Goal: Transaction & Acquisition: Purchase product/service

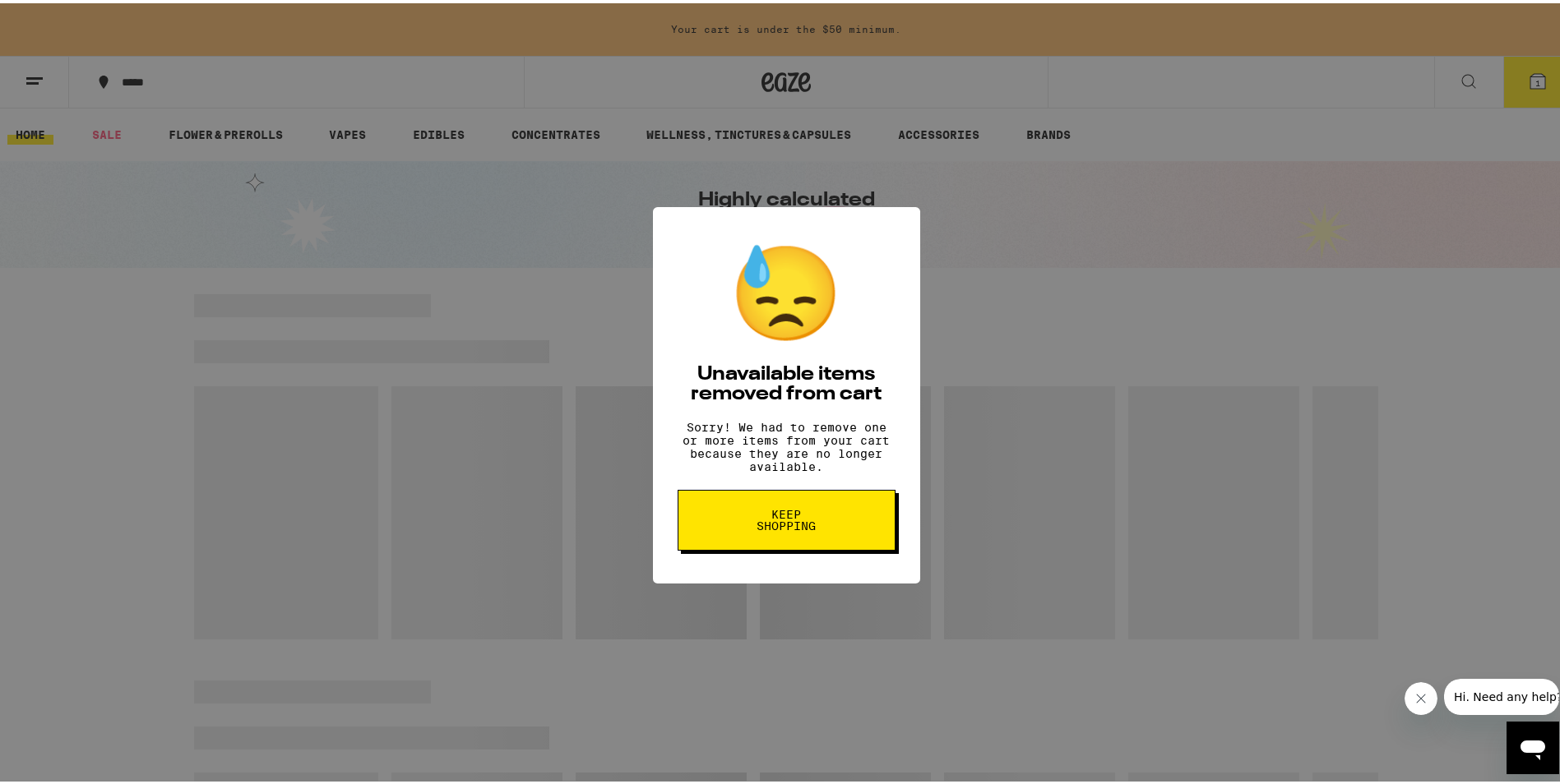
click at [772, 529] on span "Keep Shopping" at bounding box center [787, 517] width 85 height 23
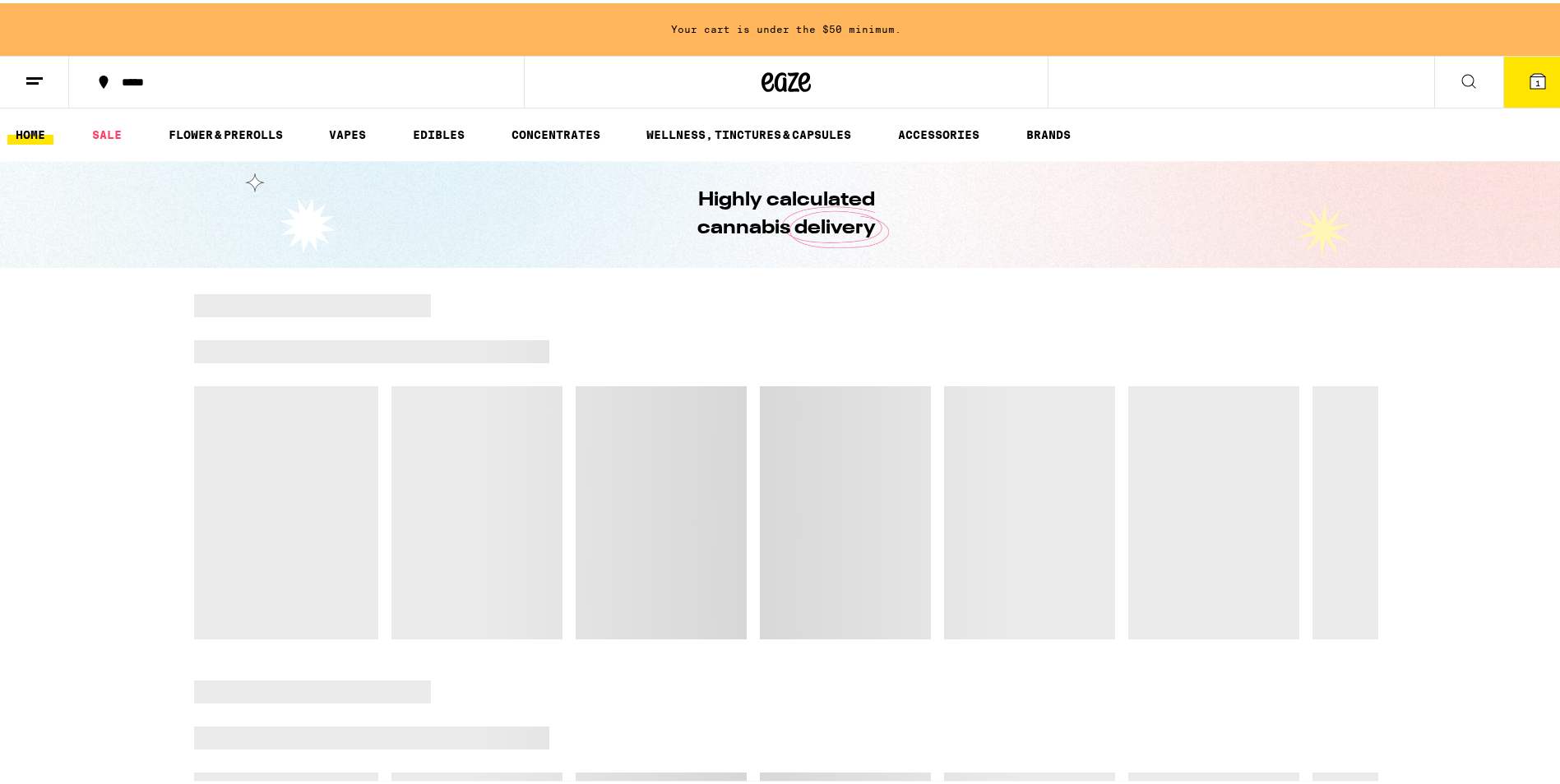
click at [1514, 92] on button "1" at bounding box center [1538, 78] width 69 height 51
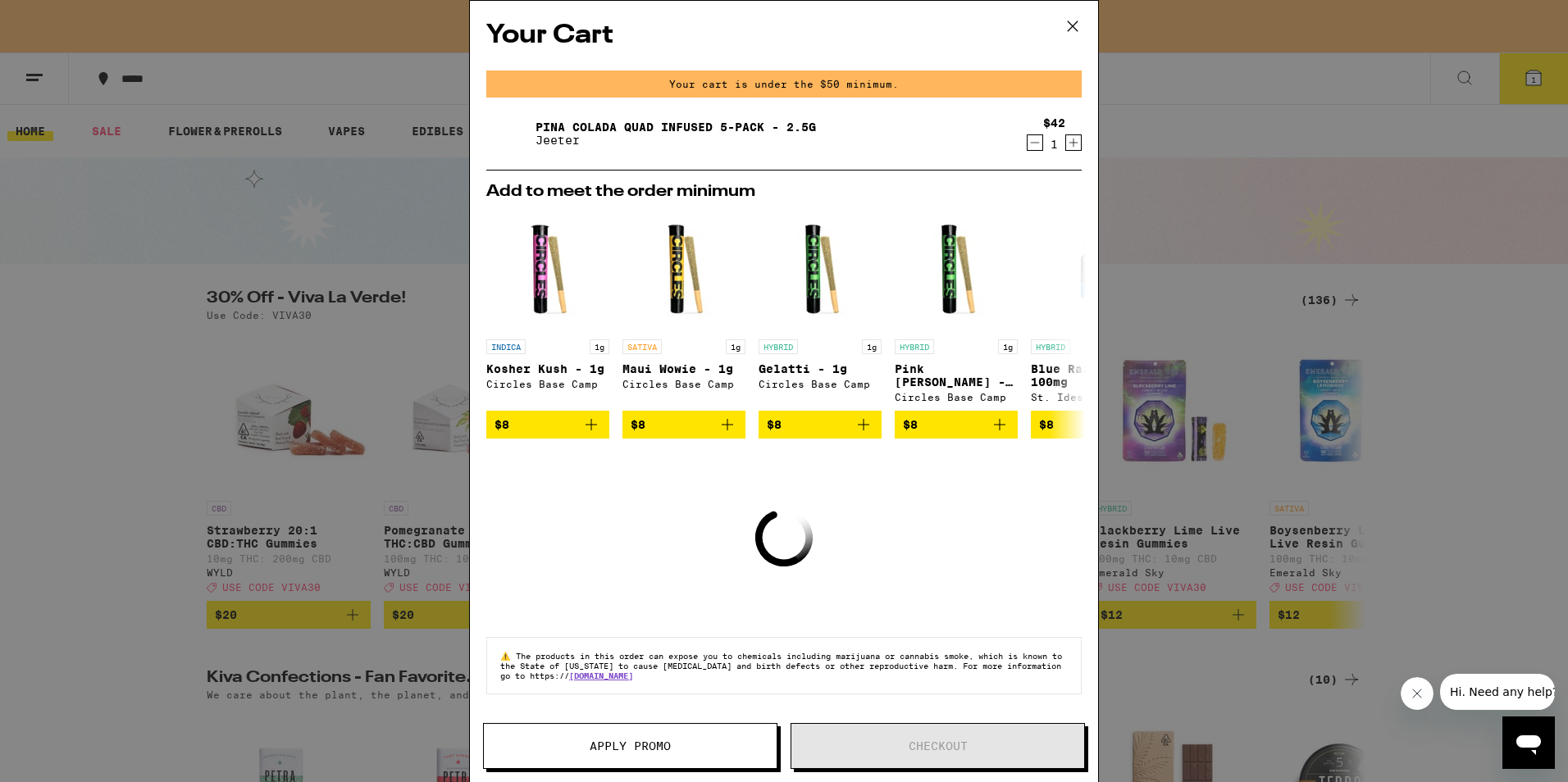
click at [1072, 35] on icon at bounding box center [1073, 27] width 25 height 25
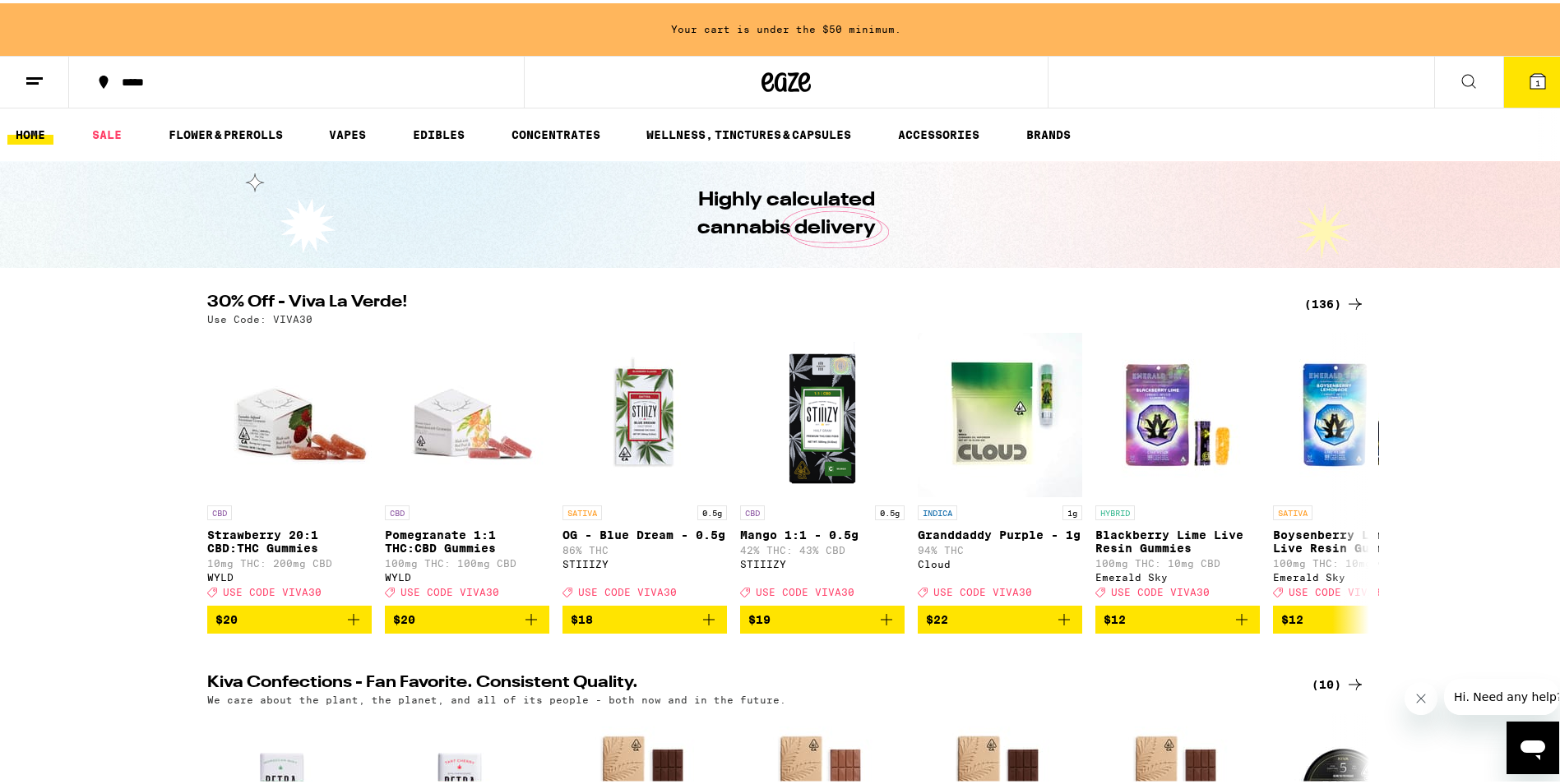
click at [1346, 303] on icon at bounding box center [1356, 301] width 19 height 19
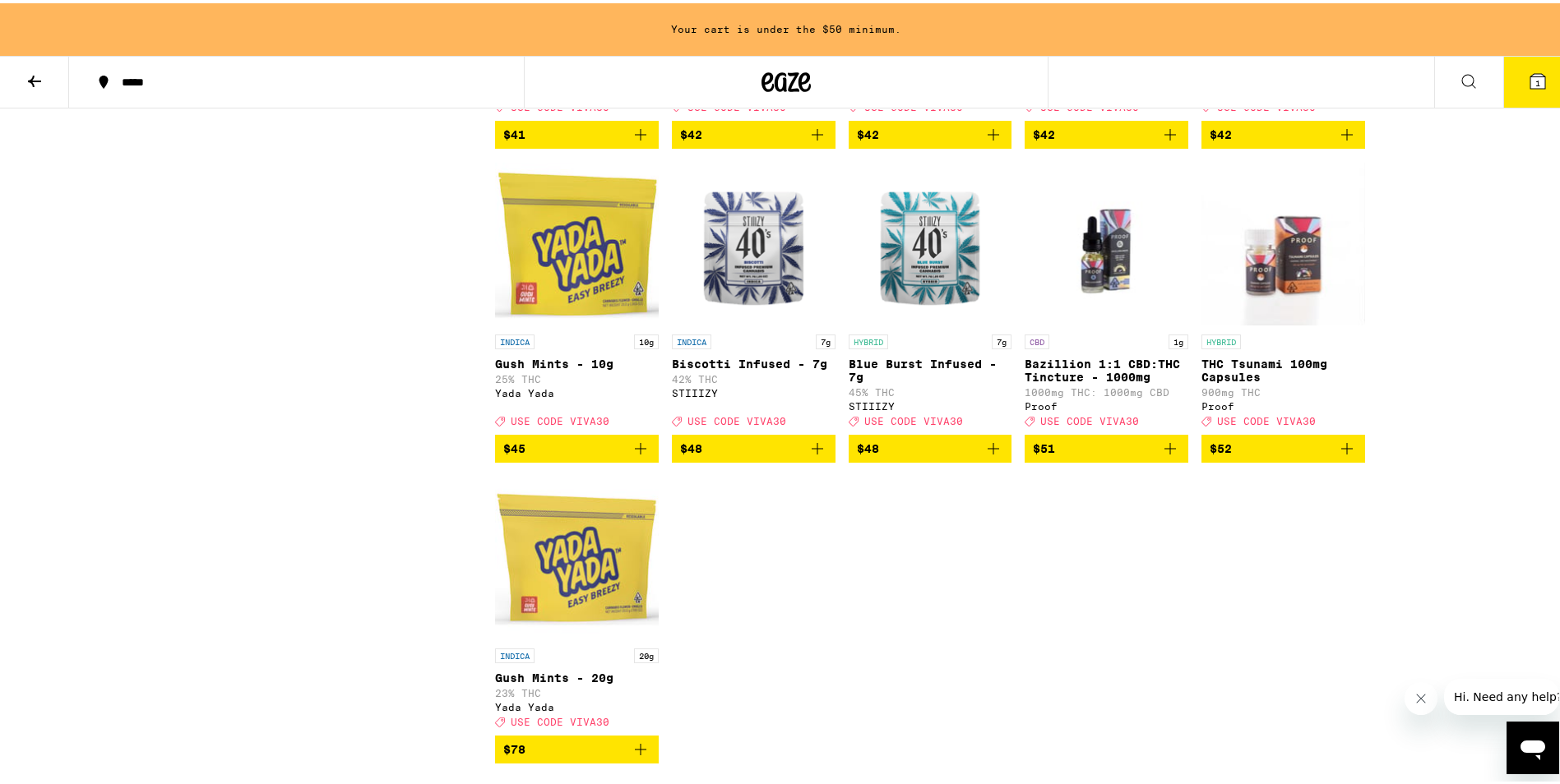
scroll to position [8304, 0]
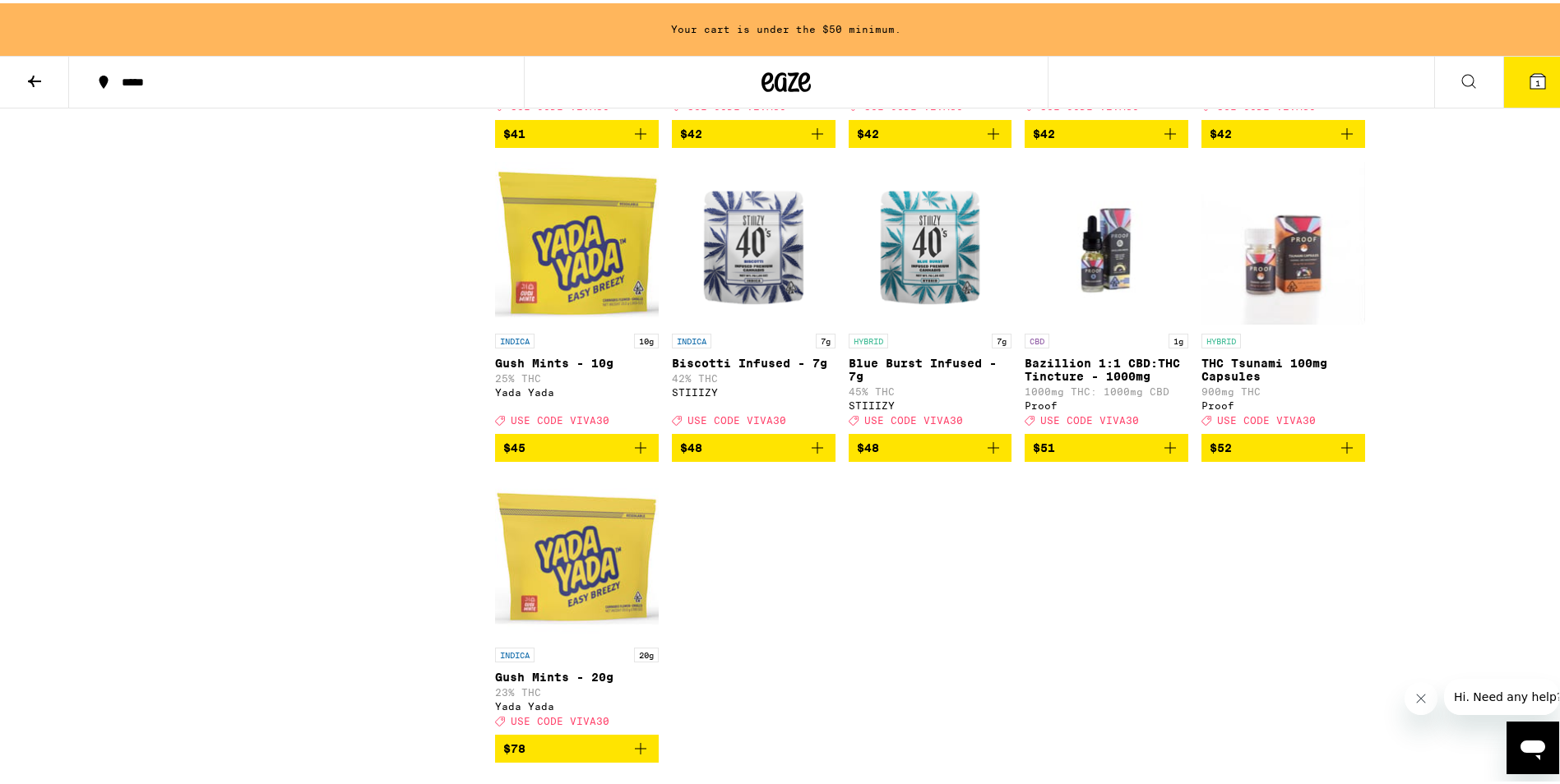
click at [991, 141] on icon "Add to bag" at bounding box center [993, 130] width 19 height 19
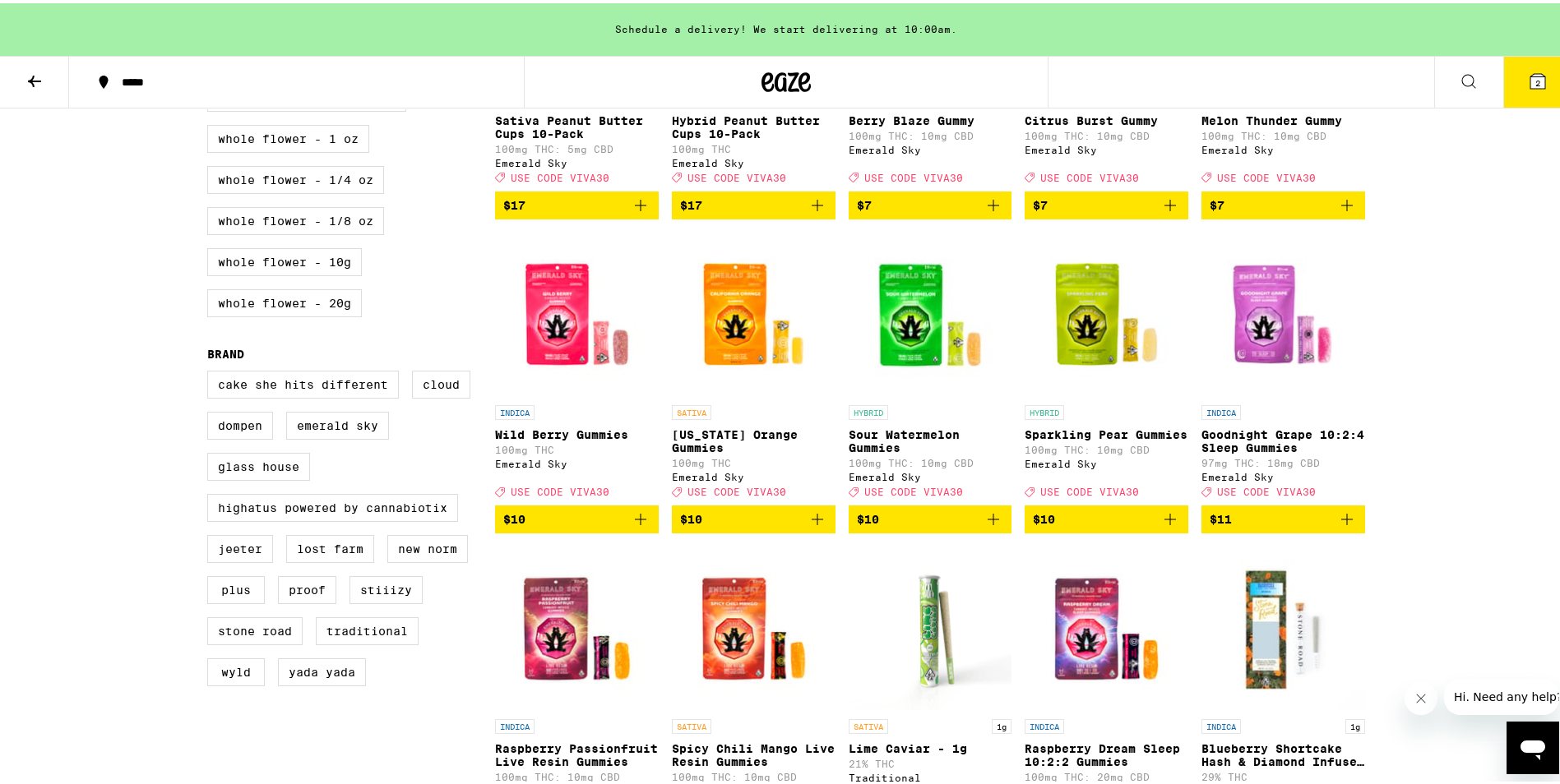
scroll to position [986, 0]
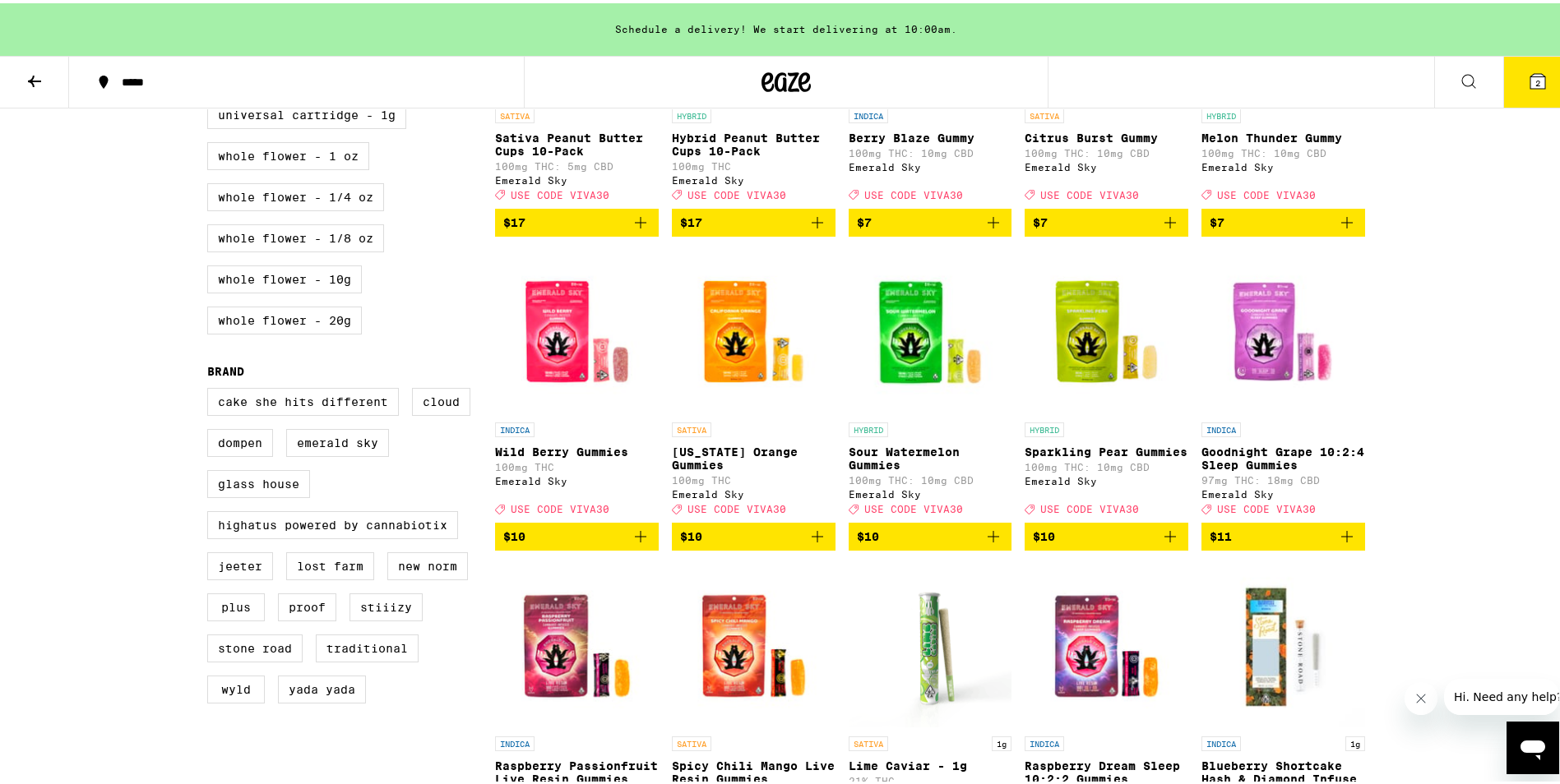
click at [1531, 76] on icon at bounding box center [1538, 77] width 14 height 14
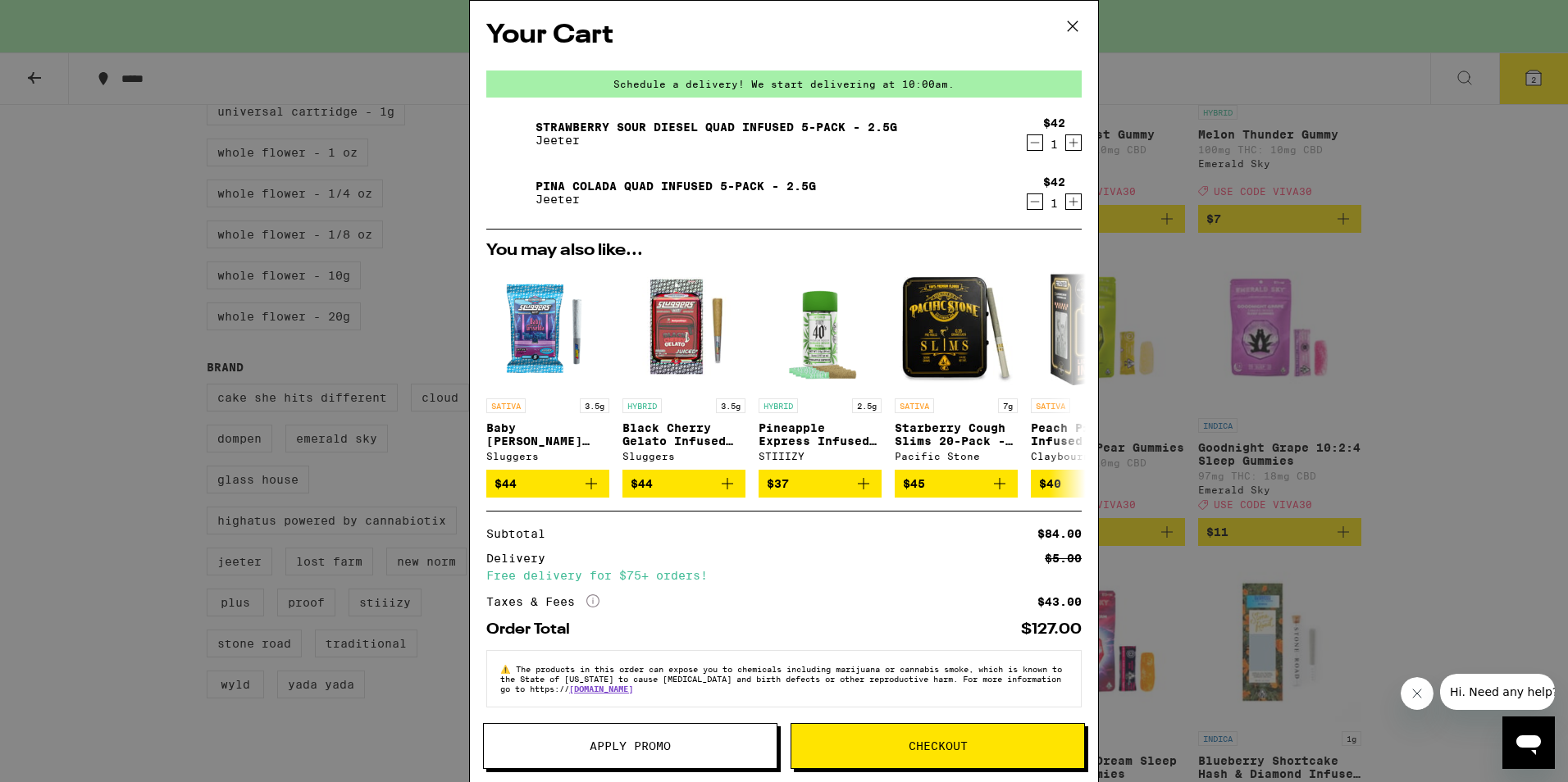
click at [597, 755] on button "Apply Promo" at bounding box center [630, 746] width 294 height 46
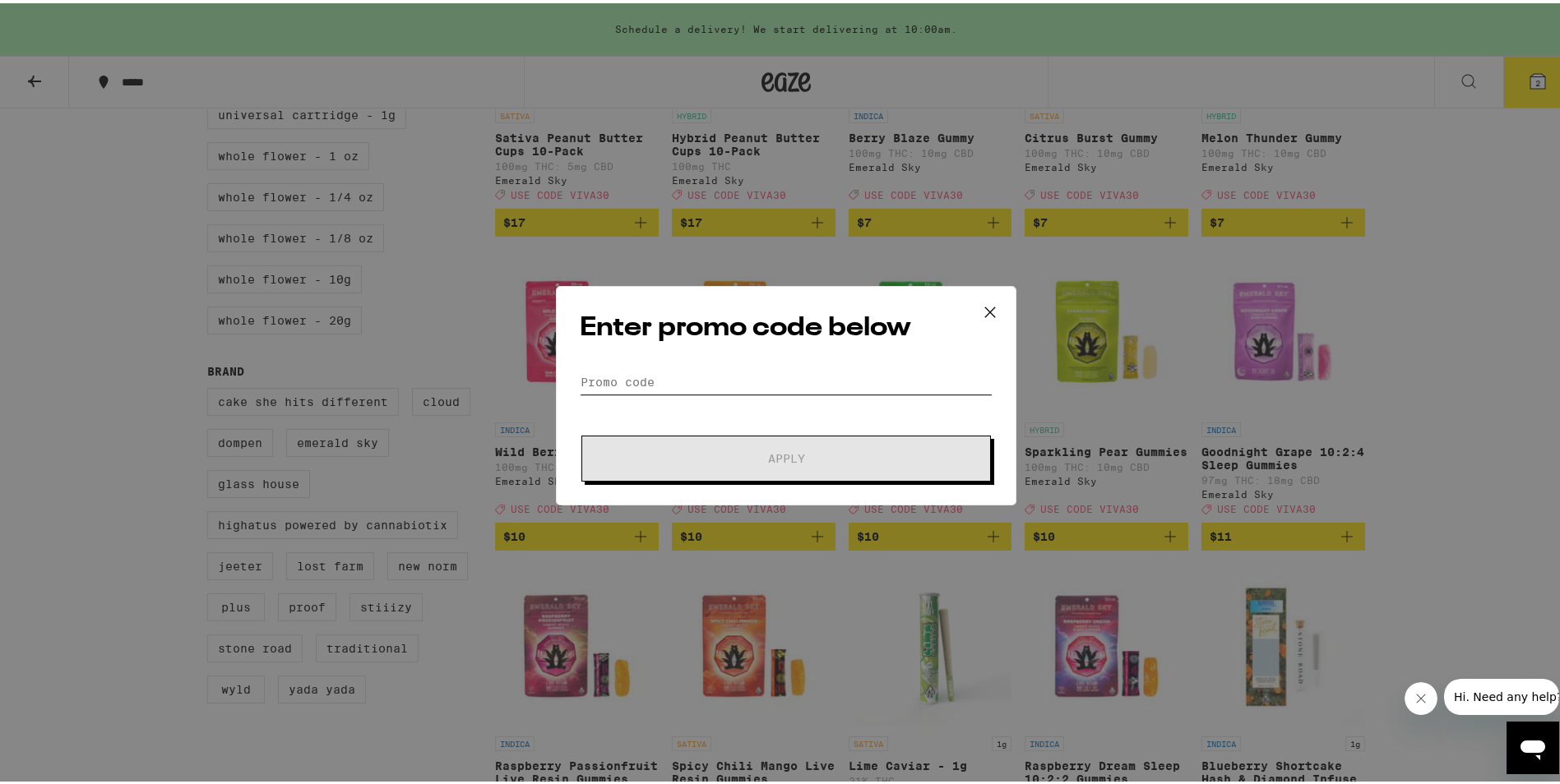
click at [708, 389] on input "Promo Code" at bounding box center [786, 379] width 413 height 25
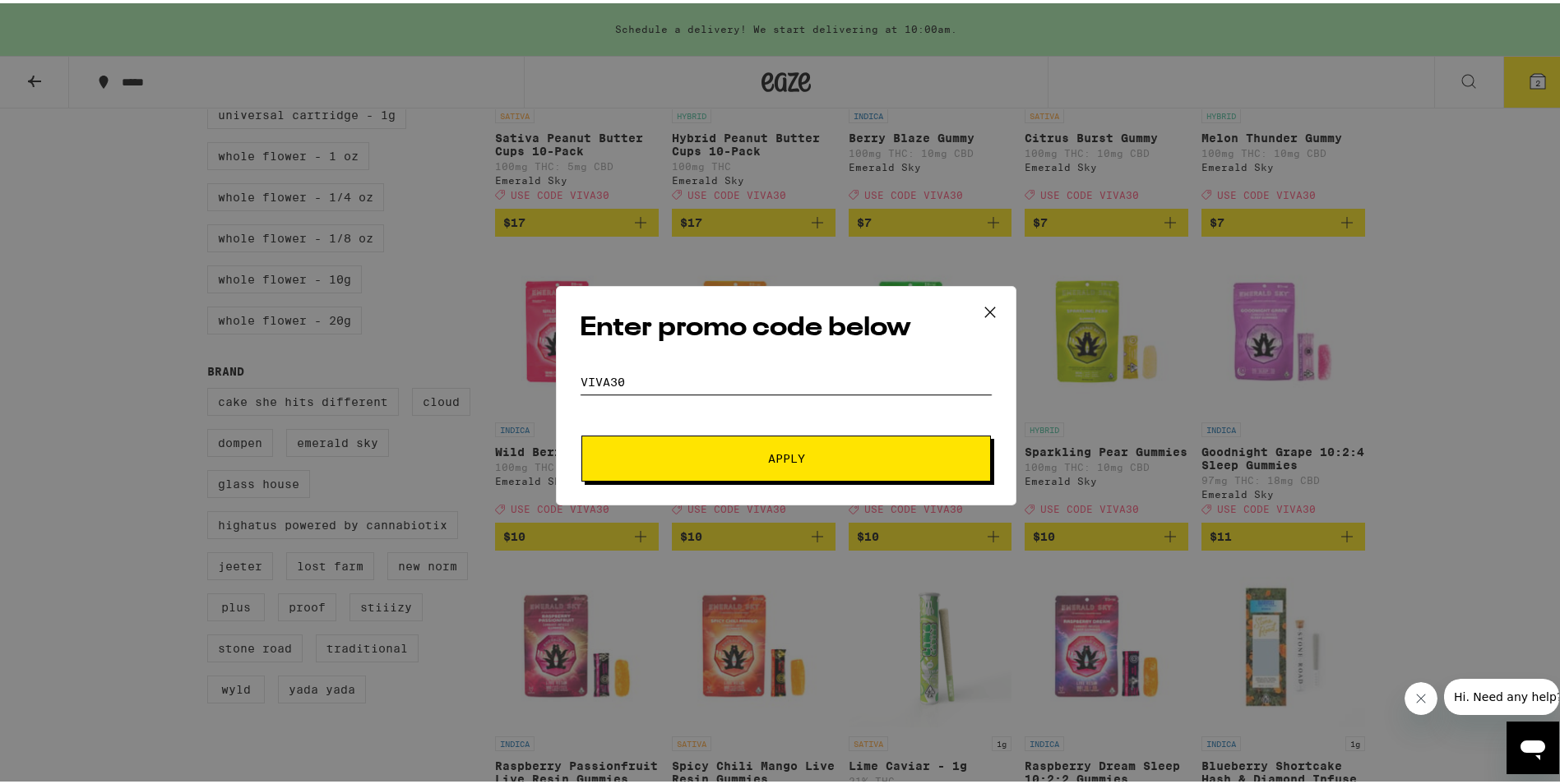
type input "viva30"
click at [582, 432] on button "Apply" at bounding box center [786, 456] width 410 height 46
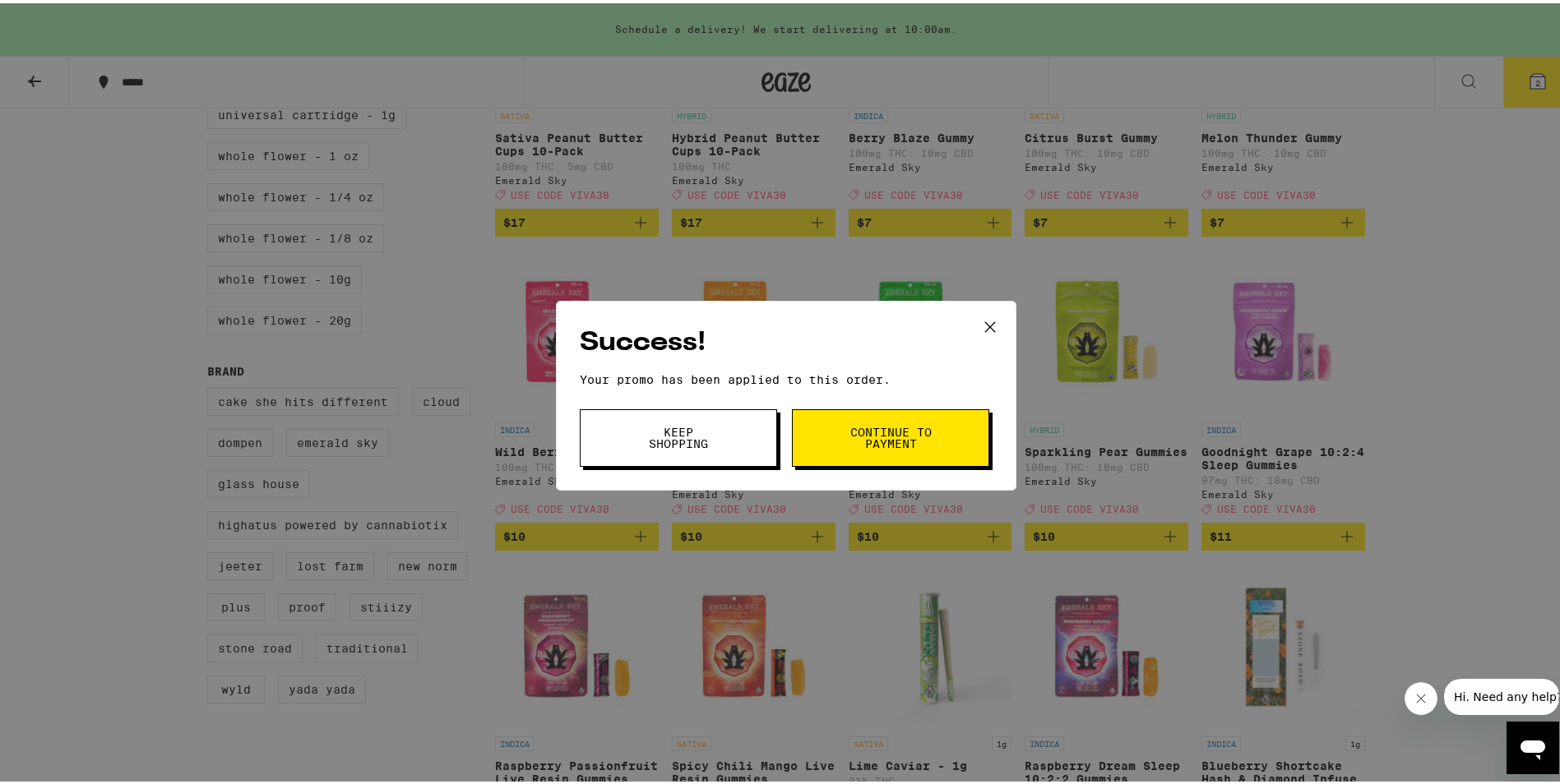
click at [863, 425] on span "Continue to payment" at bounding box center [890, 435] width 84 height 23
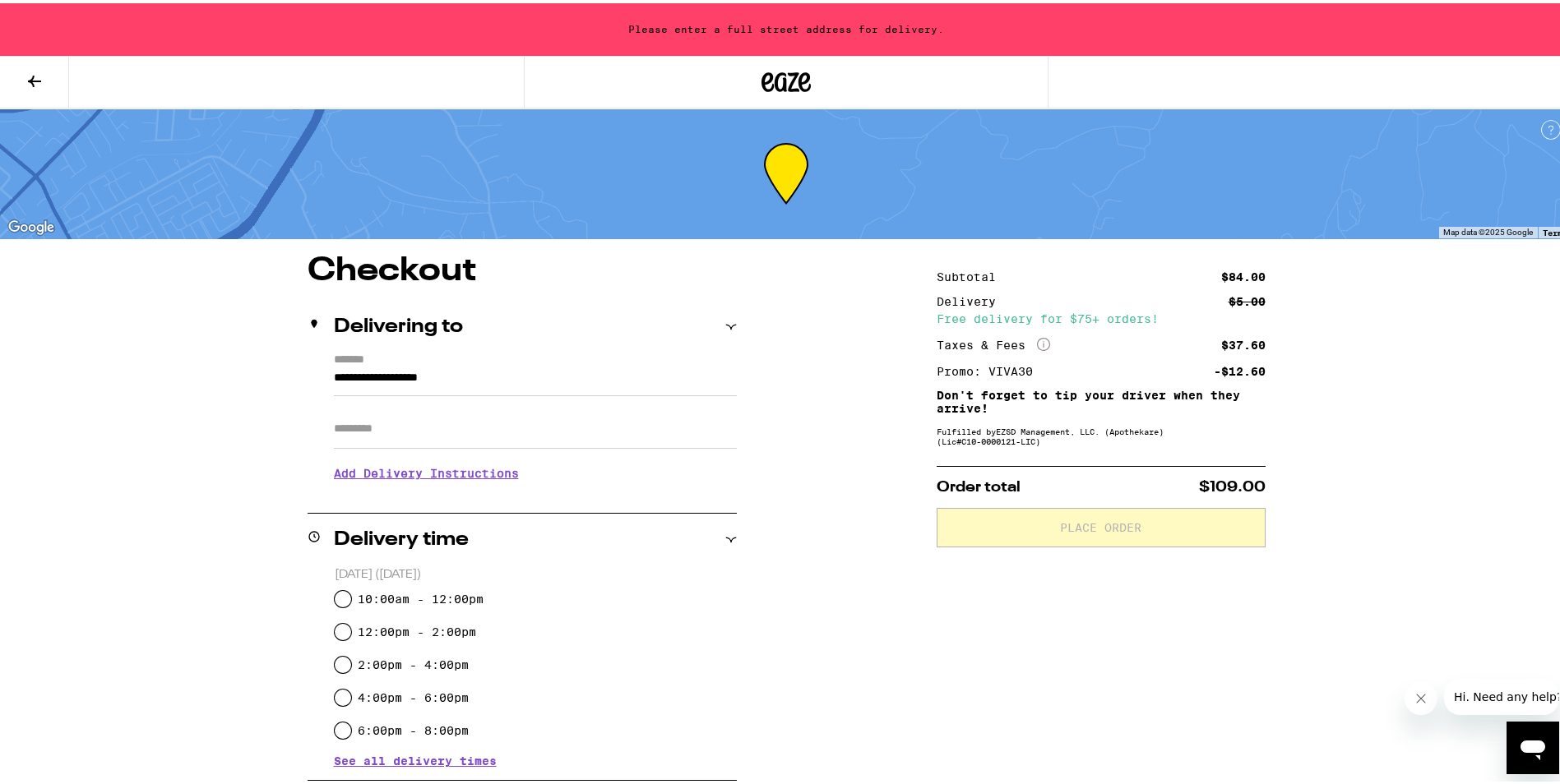
click at [42, 83] on icon at bounding box center [35, 78] width 19 height 19
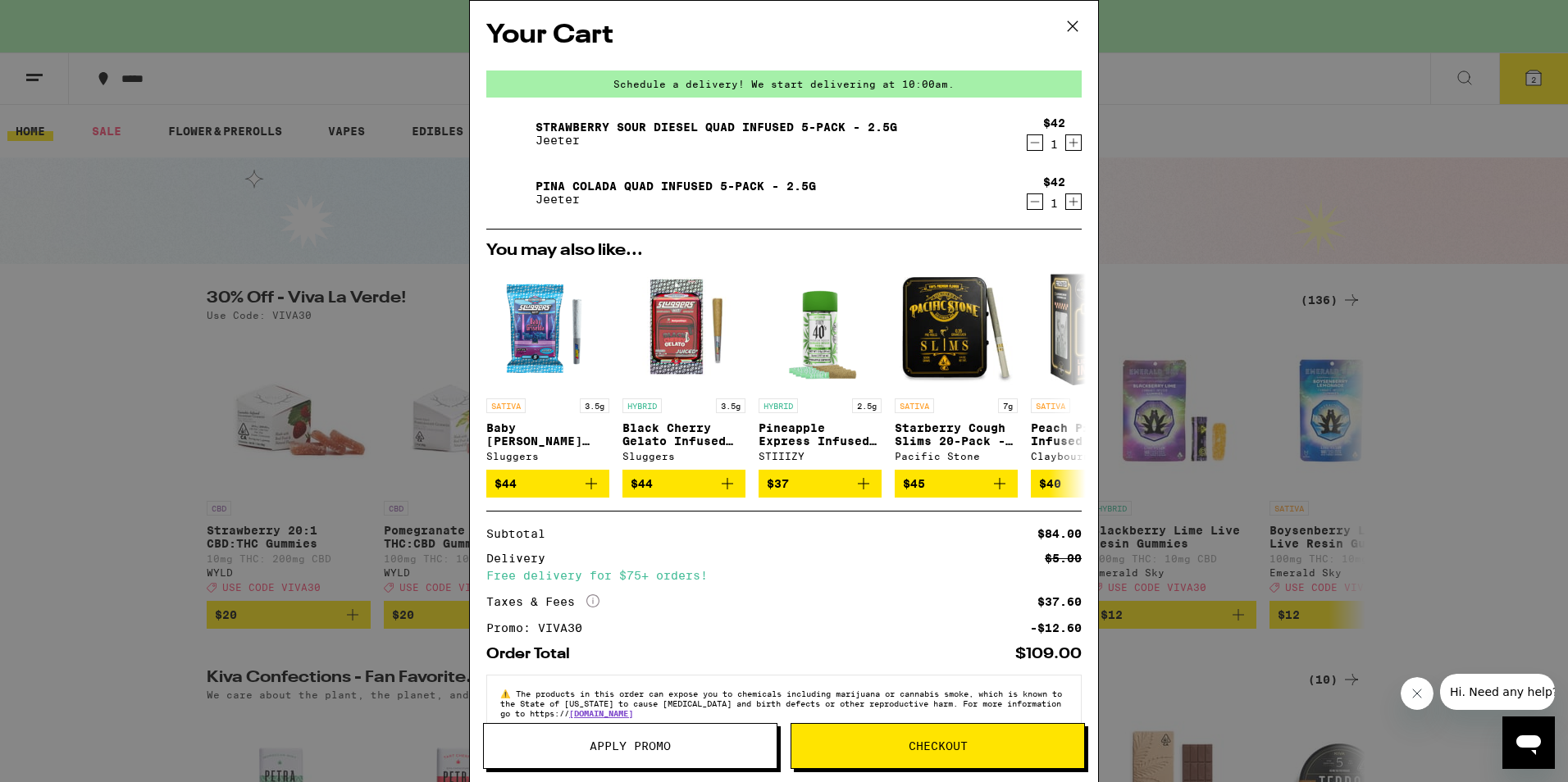
click at [102, 326] on div "Your Cart Schedule a delivery! We start delivering at 10:00am. Strawberry Sour …" at bounding box center [784, 391] width 1568 height 782
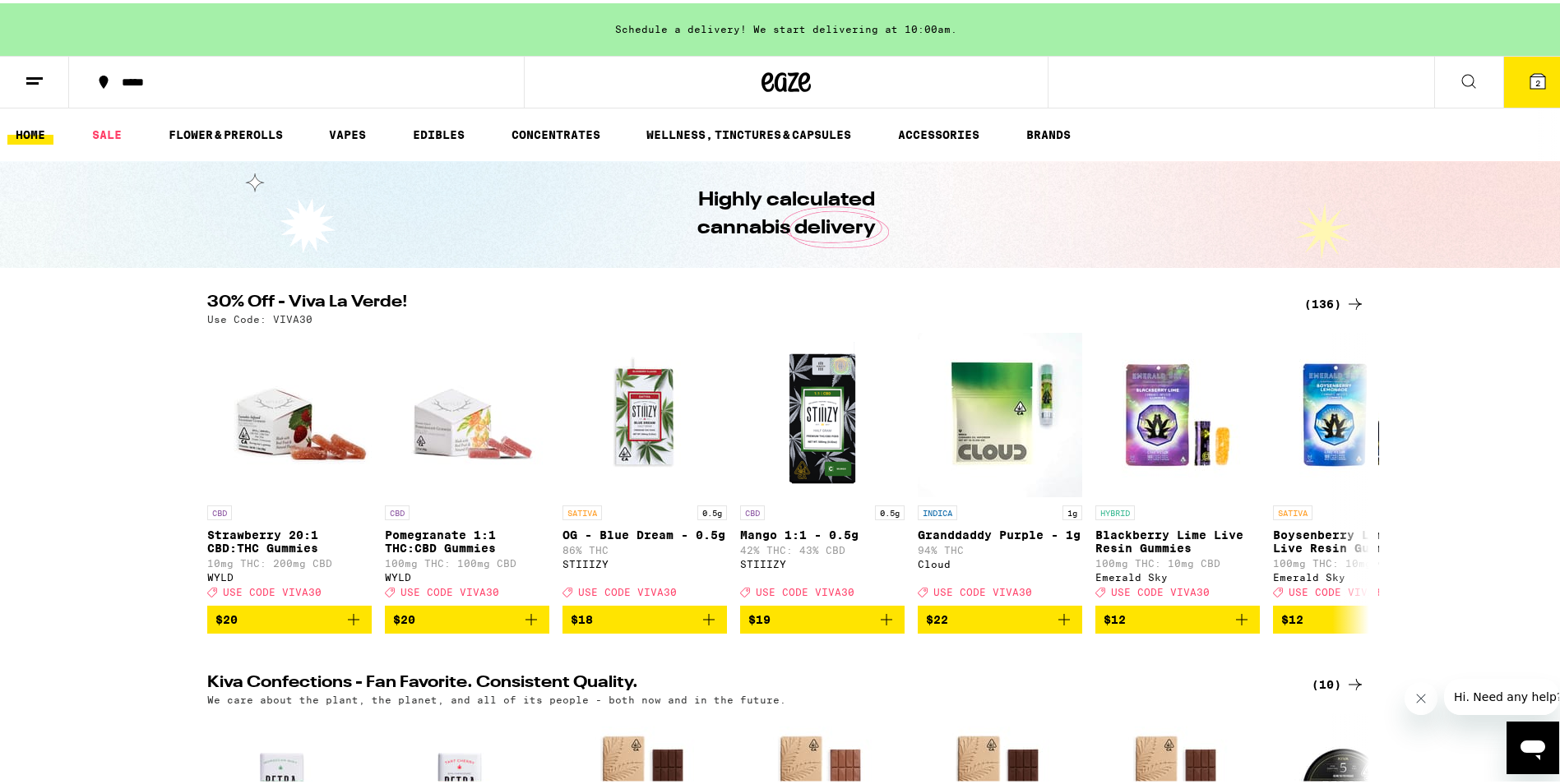
click at [1536, 76] on span "2" at bounding box center [1538, 80] width 5 height 10
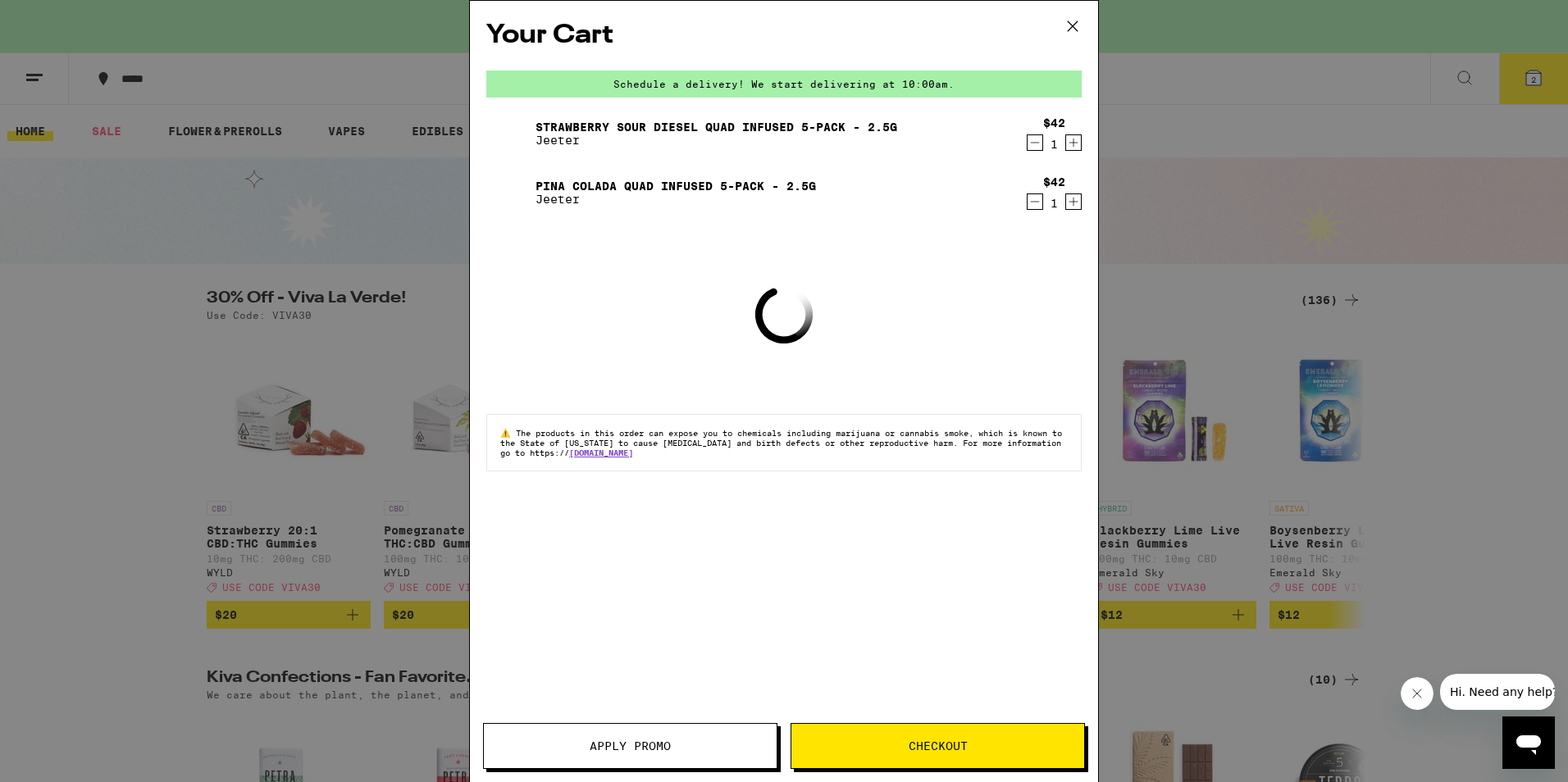
click at [645, 745] on span "Apply Promo" at bounding box center [630, 746] width 82 height 12
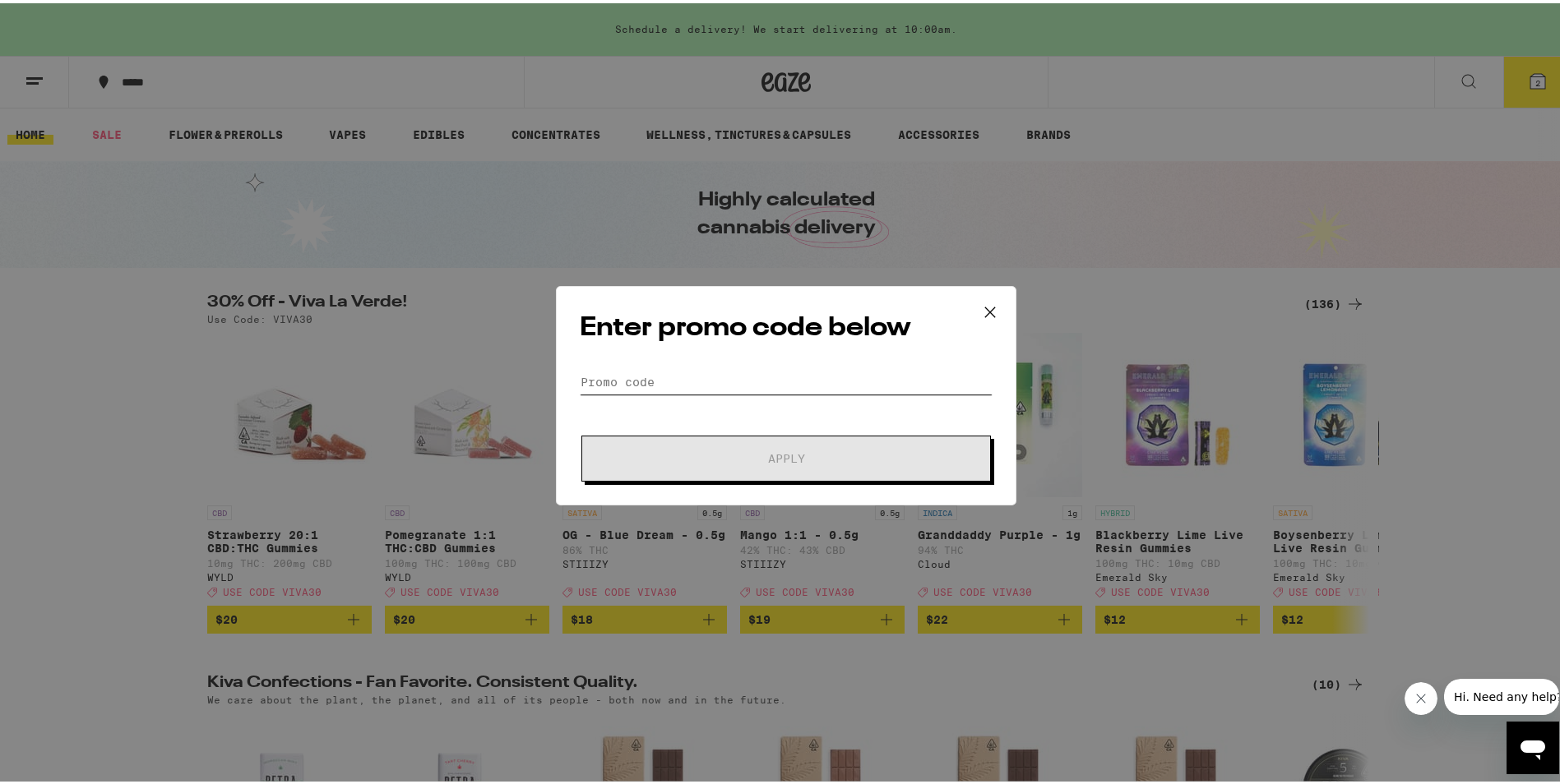
click at [694, 374] on input "Promo Code" at bounding box center [786, 379] width 413 height 25
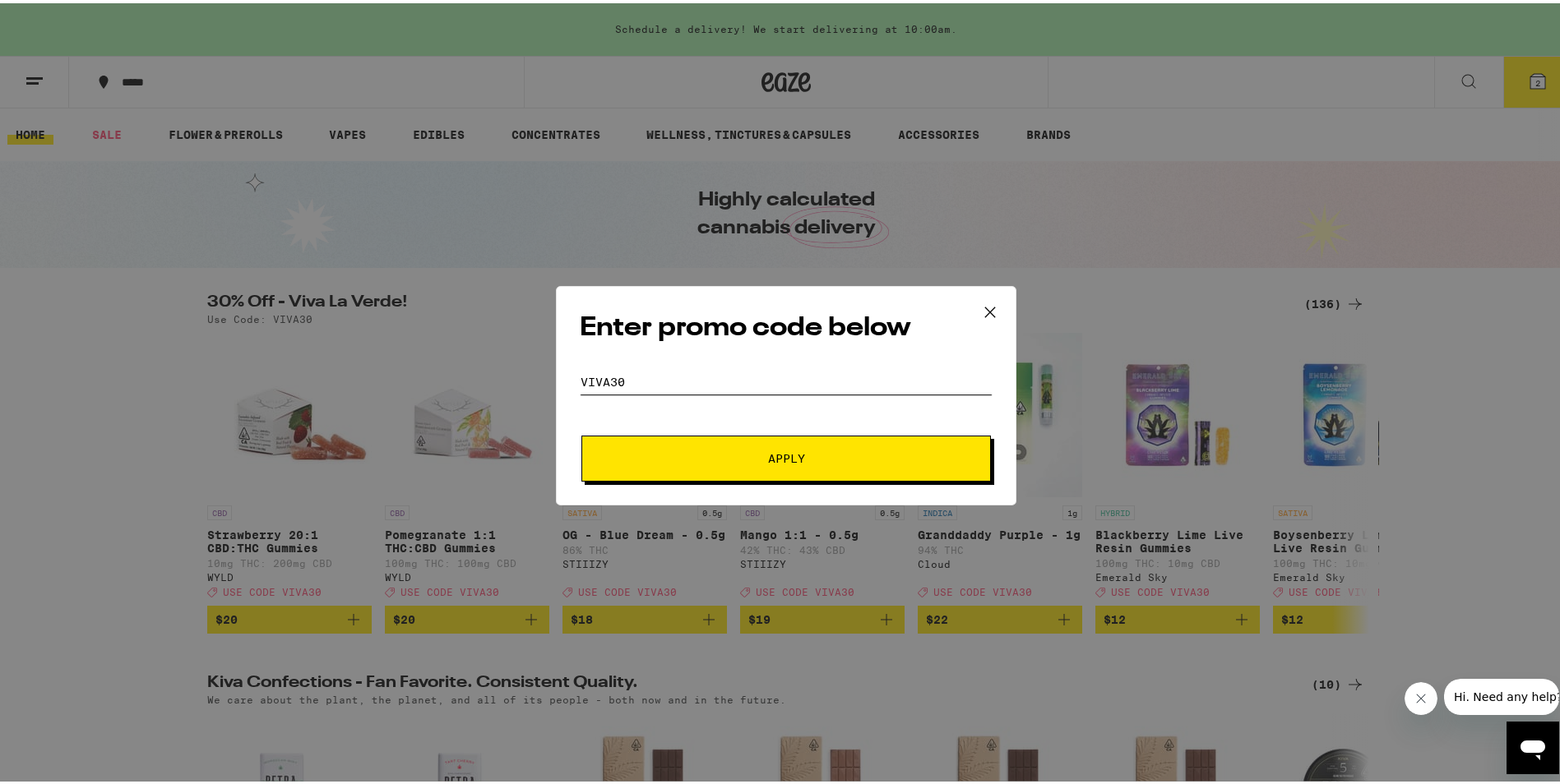
type input "viva30"
click at [582, 432] on button "Apply" at bounding box center [786, 456] width 410 height 46
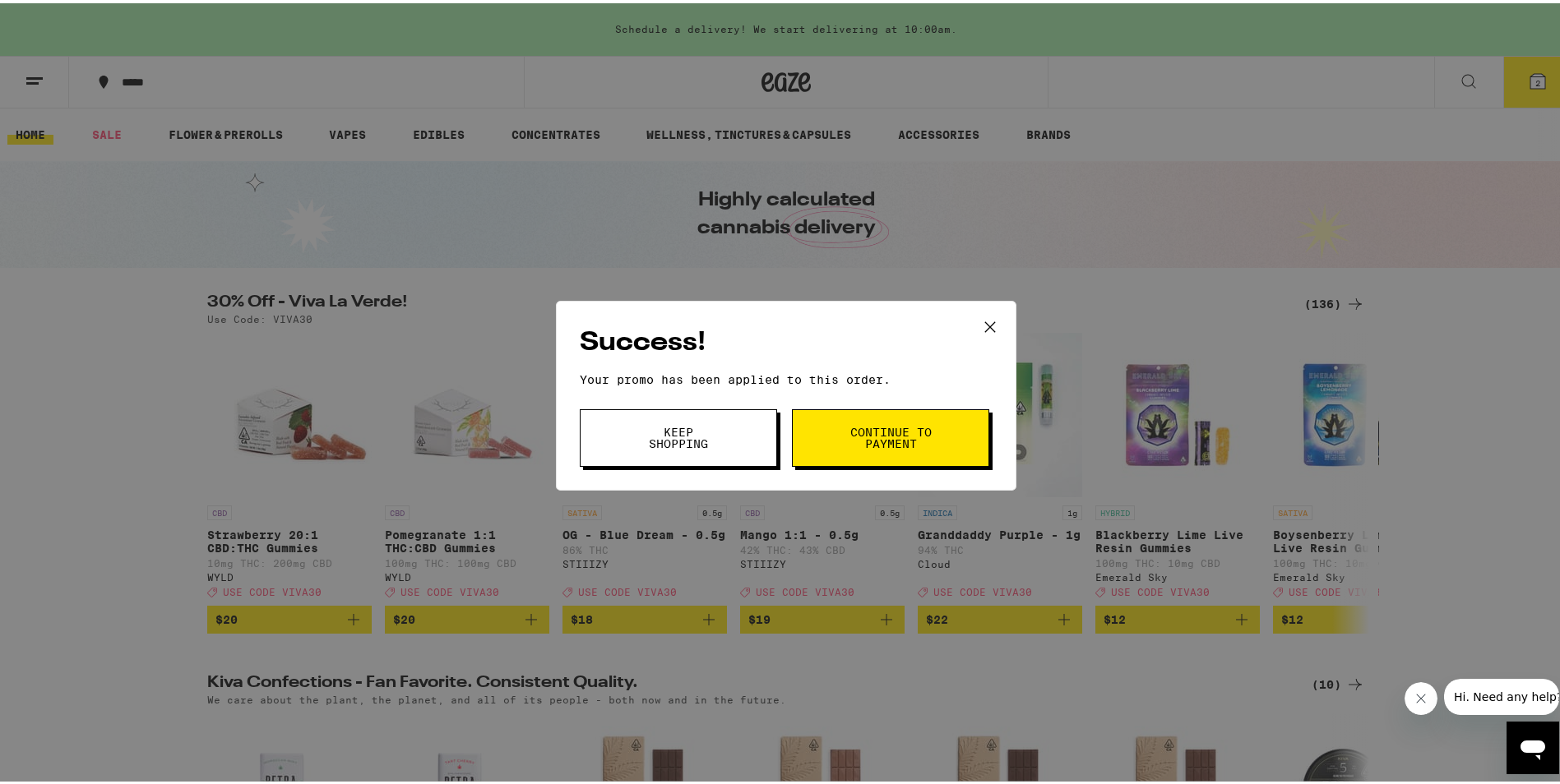
click at [875, 438] on span "Continue to payment" at bounding box center [890, 435] width 84 height 23
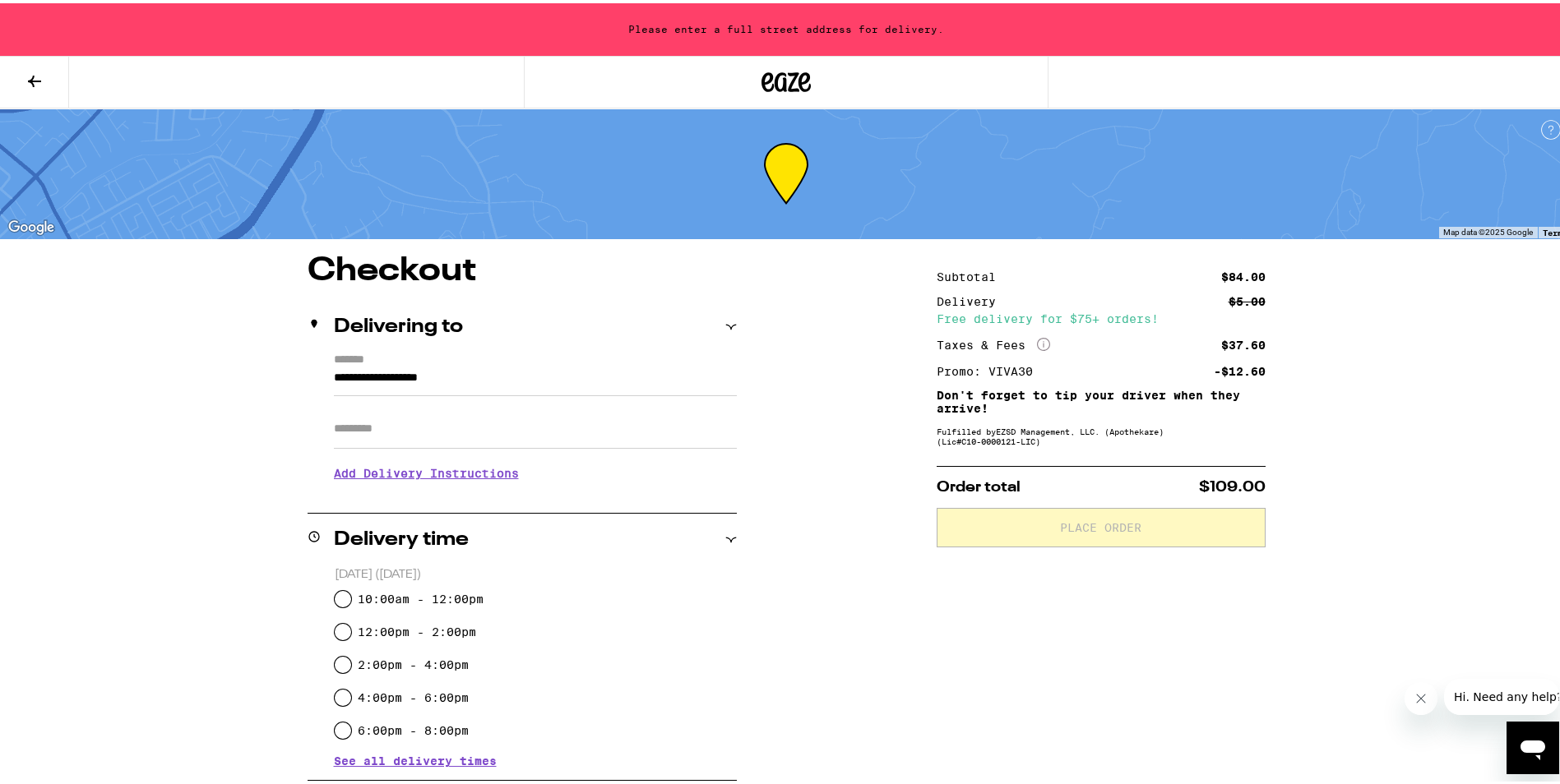
click at [48, 76] on button at bounding box center [35, 79] width 69 height 52
